Goal: Information Seeking & Learning: Compare options

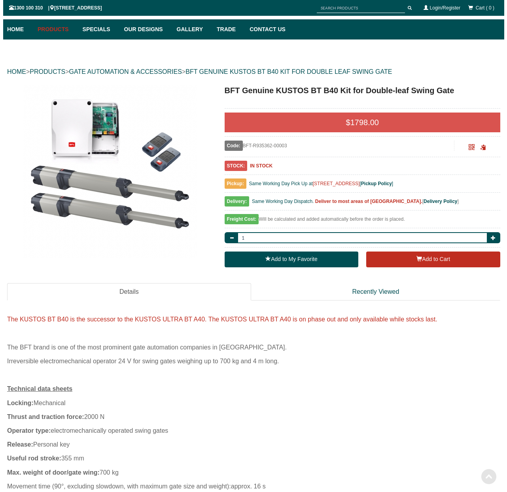
scroll to position [20, 0]
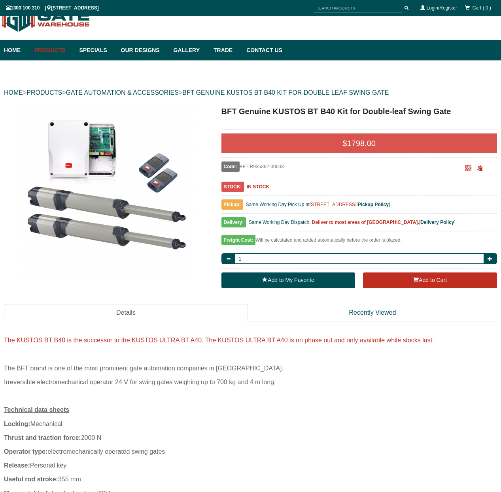
click at [147, 164] on img at bounding box center [107, 192] width 174 height 174
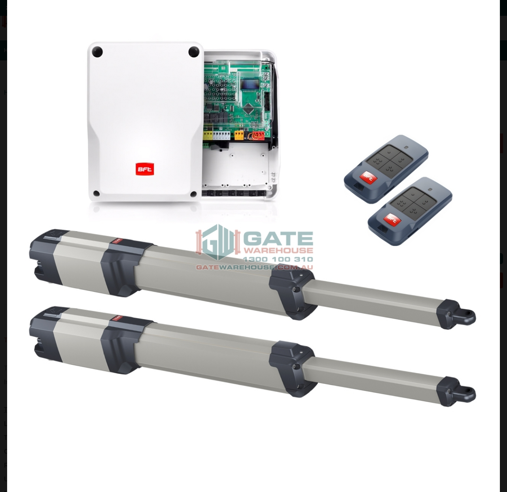
click at [299, 136] on img at bounding box center [253, 246] width 492 height 492
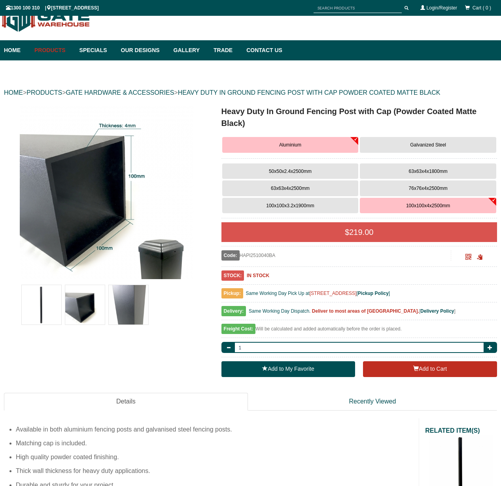
click at [401, 143] on button "Galvanized Steel" at bounding box center [428, 145] width 136 height 16
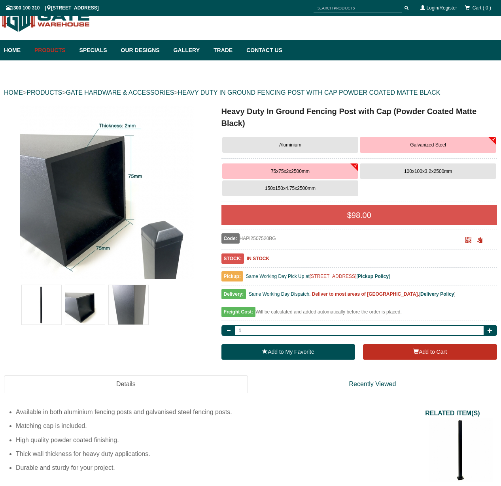
click at [317, 146] on button "Aluminium" at bounding box center [290, 145] width 136 height 16
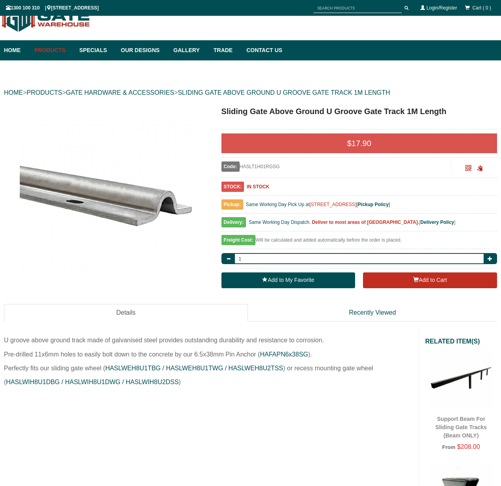
click at [163, 208] on img at bounding box center [107, 192] width 174 height 174
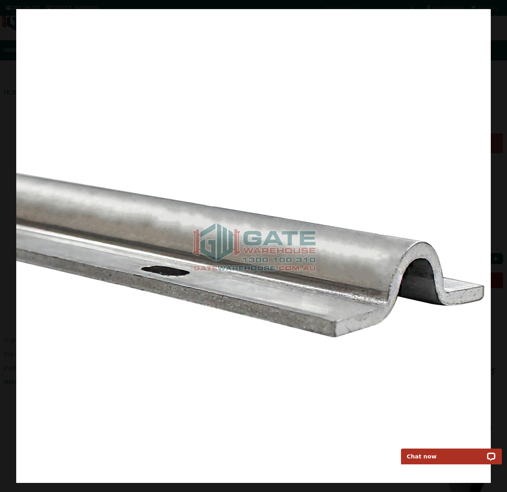
click at [347, 119] on img at bounding box center [253, 246] width 474 height 474
click at [494, 11] on span at bounding box center [495, 12] width 12 height 12
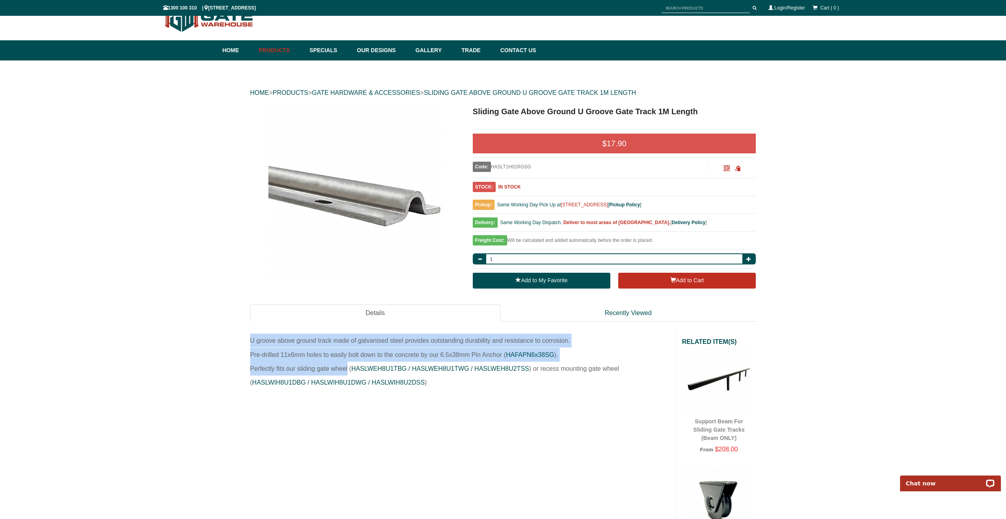
drag, startPoint x: 251, startPoint y: 339, endPoint x: 347, endPoint y: 362, distance: 98.8
click at [347, 362] on div "U groove above ground track made of galvanised steel provides outstanding durab…" at bounding box center [459, 360] width 431 height 60
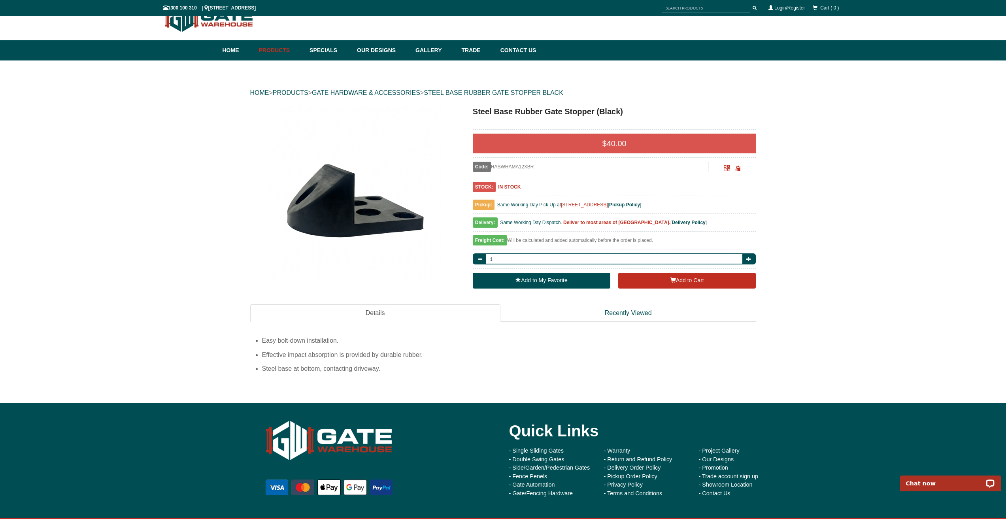
click at [374, 204] on img at bounding box center [355, 192] width 174 height 174
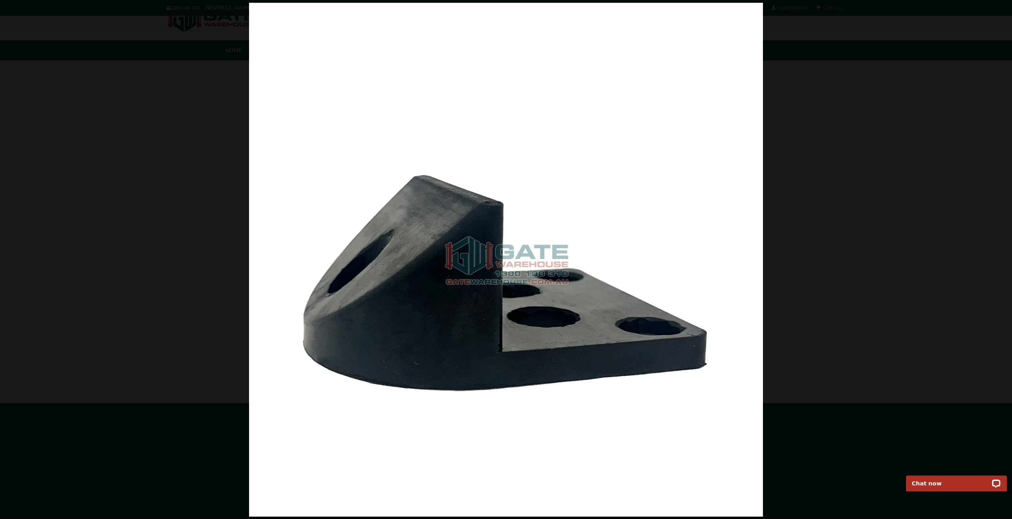
click at [605, 33] on img at bounding box center [506, 260] width 514 height 514
click at [994, 13] on span at bounding box center [1000, 12] width 12 height 12
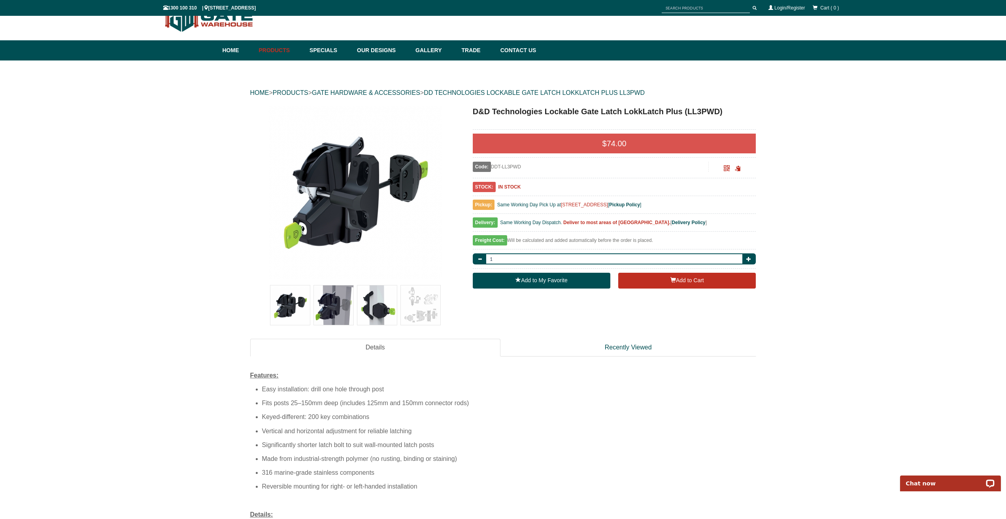
click at [313, 307] on div at bounding box center [333, 304] width 43 height 43
click at [324, 305] on img at bounding box center [334, 305] width 40 height 40
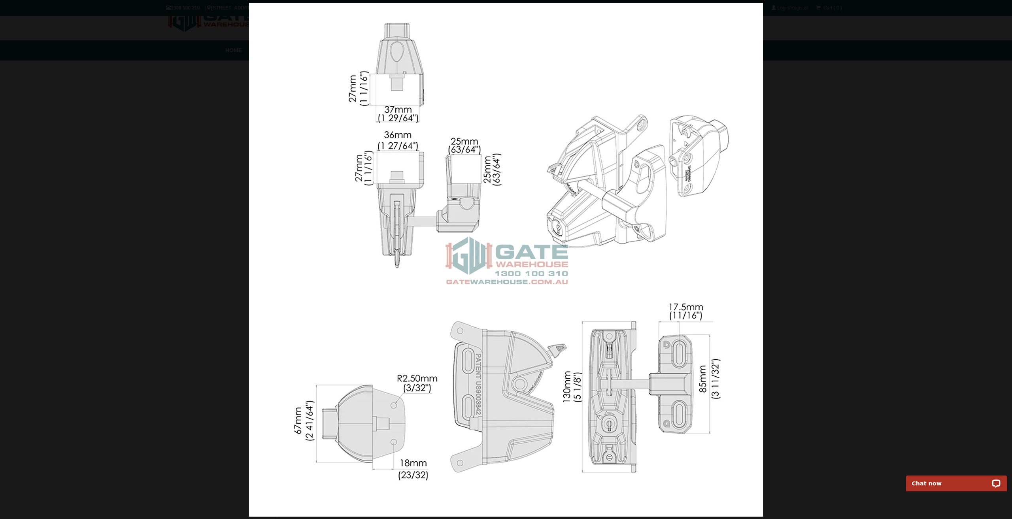
click at [380, 228] on img at bounding box center [506, 260] width 514 height 514
click at [30, 277] on span at bounding box center [24, 272] width 24 height 24
click at [995, 271] on span at bounding box center [996, 272] width 24 height 24
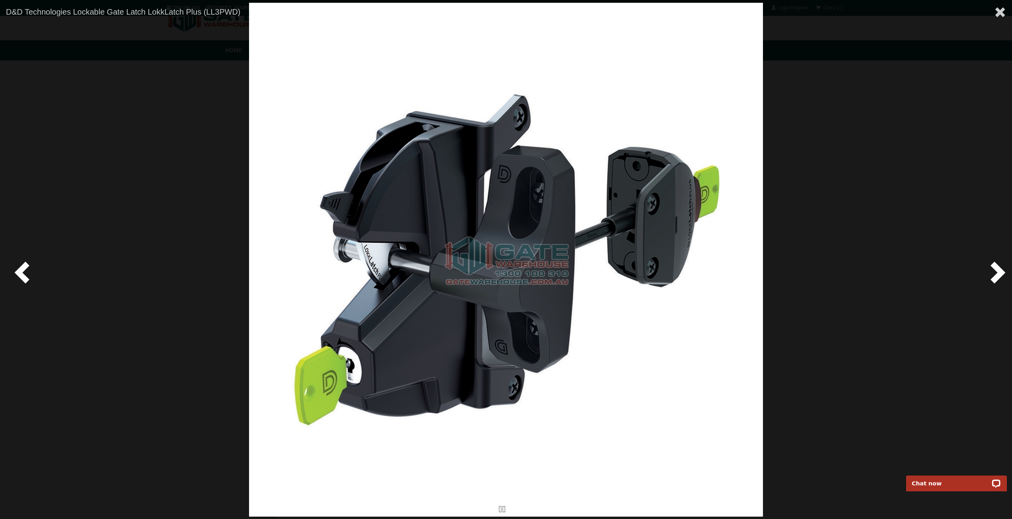
click at [995, 271] on span at bounding box center [996, 272] width 24 height 24
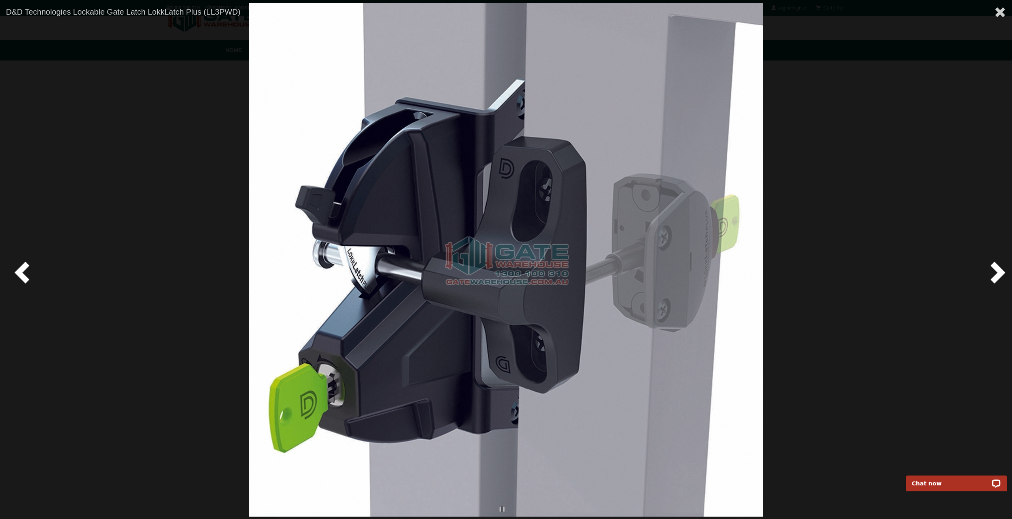
click at [995, 271] on span at bounding box center [996, 272] width 24 height 24
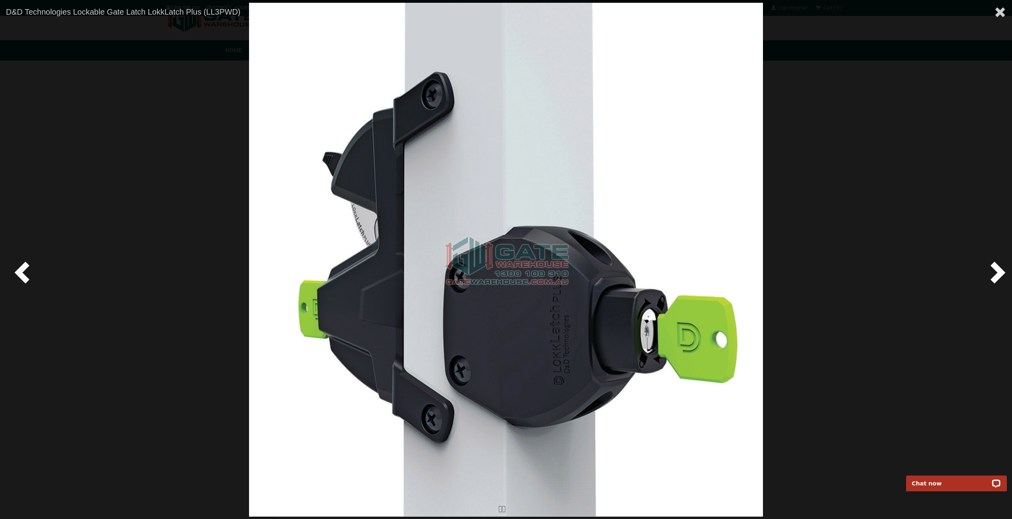
click at [995, 271] on span at bounding box center [996, 272] width 24 height 24
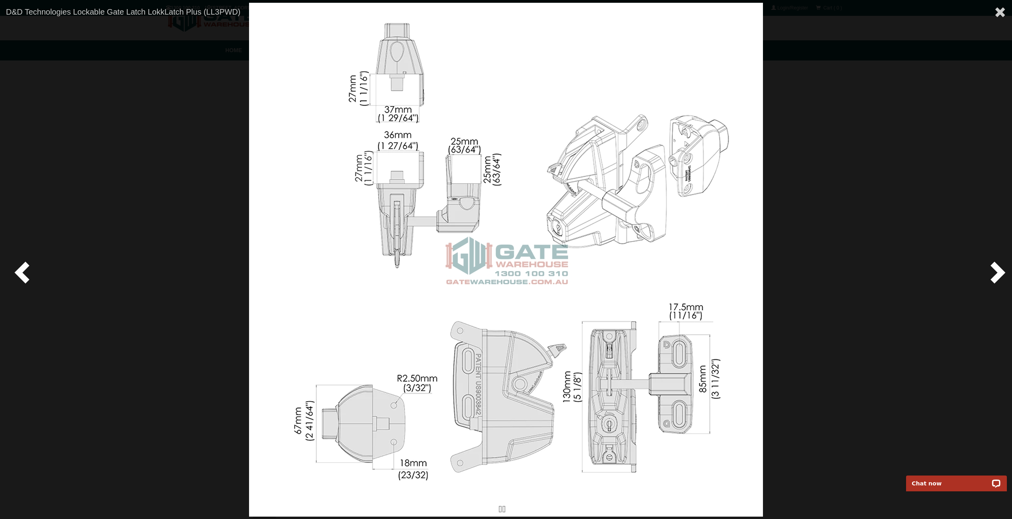
click at [995, 271] on span at bounding box center [996, 272] width 24 height 24
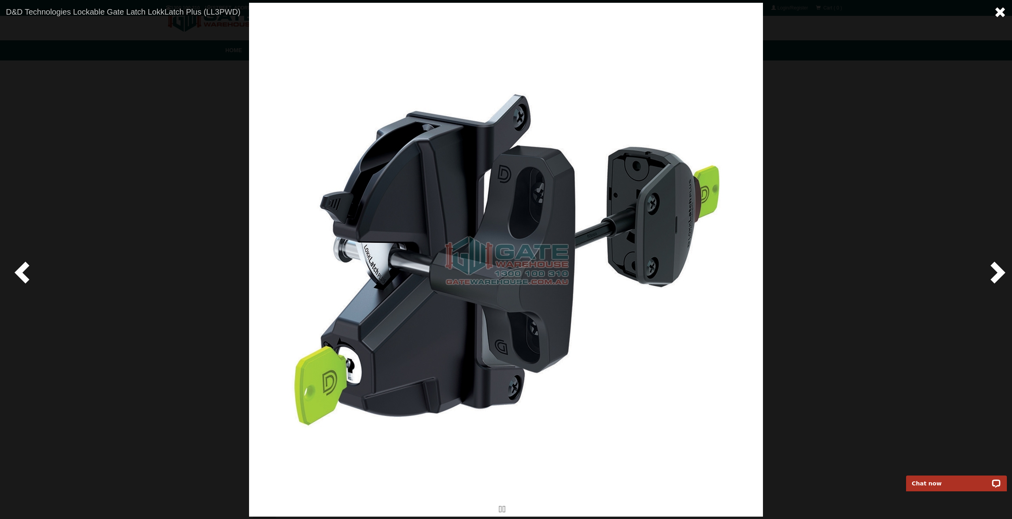
click at [997, 11] on span at bounding box center [1000, 12] width 12 height 12
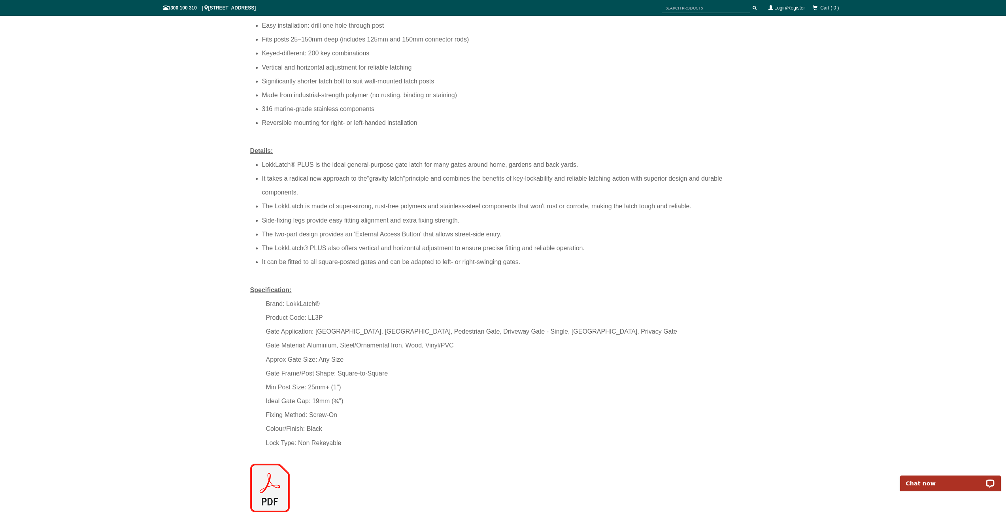
scroll to position [375, 0]
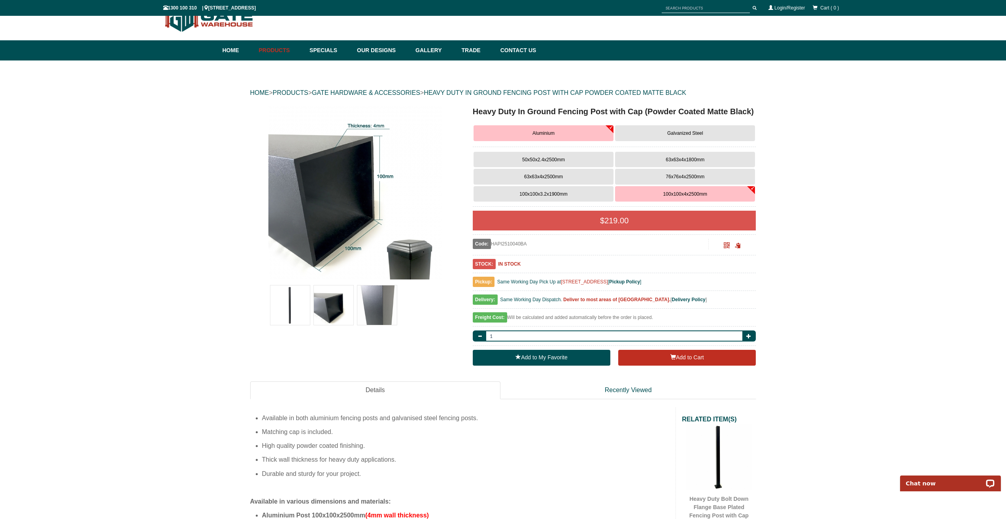
click at [642, 137] on button "Galvanized Steel" at bounding box center [685, 133] width 140 height 16
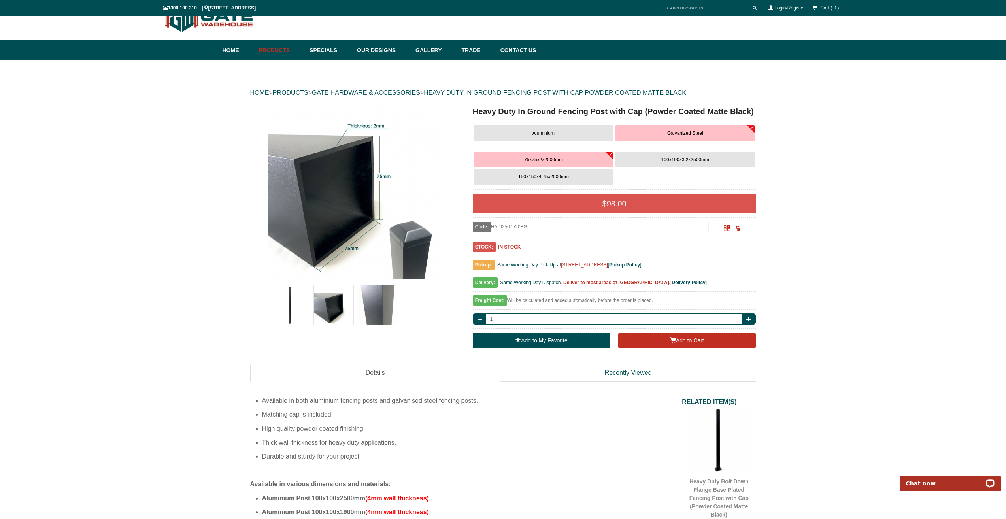
click at [574, 134] on button "Aluminium" at bounding box center [543, 133] width 140 height 16
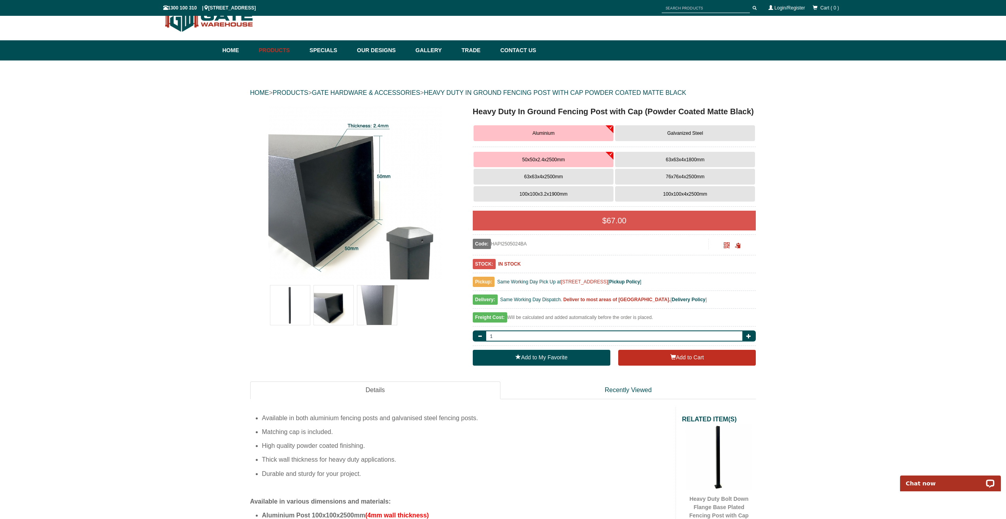
click at [553, 134] on span "Aluminium" at bounding box center [543, 133] width 22 height 6
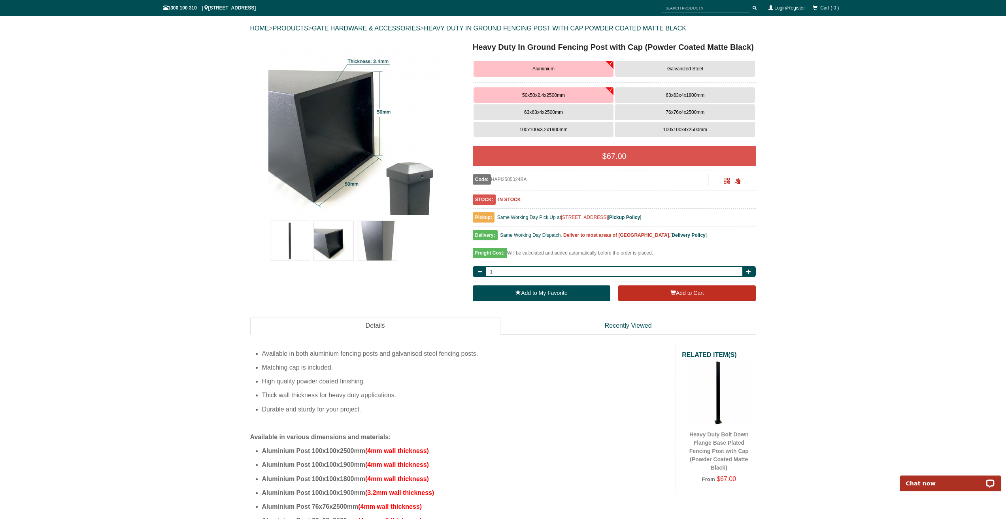
scroll to position [99, 0]
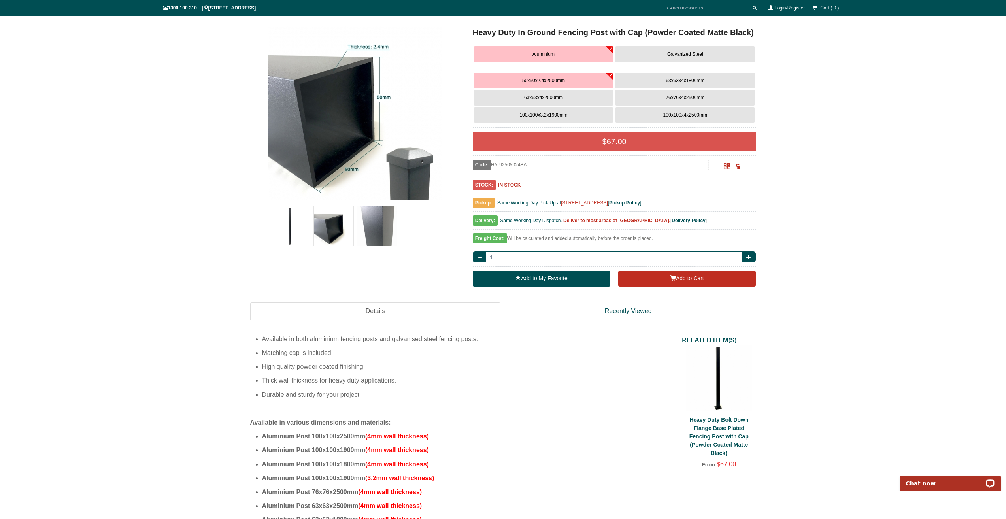
click at [724, 430] on link "Heavy Duty Bolt Down Flange Base Plated Fencing Post with Cap (Powder Coated Ma…" at bounding box center [718, 436] width 59 height 40
